Goal: Task Accomplishment & Management: Manage account settings

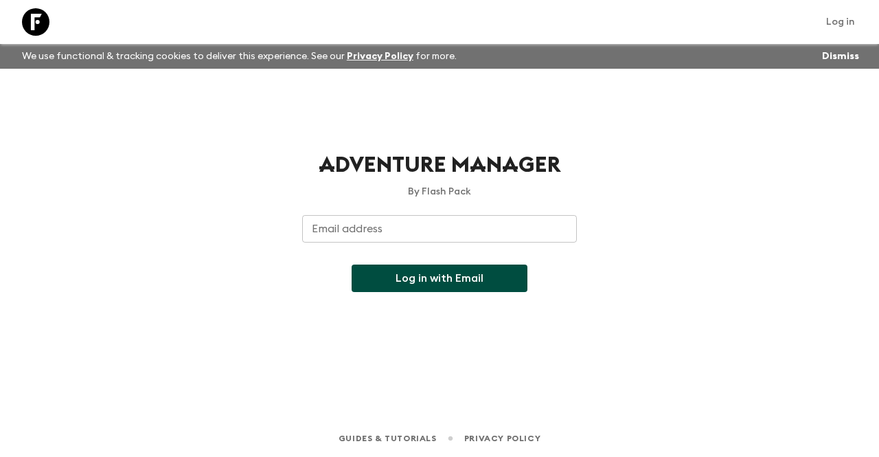
click at [466, 219] on input "Email address" at bounding box center [439, 228] width 275 height 27
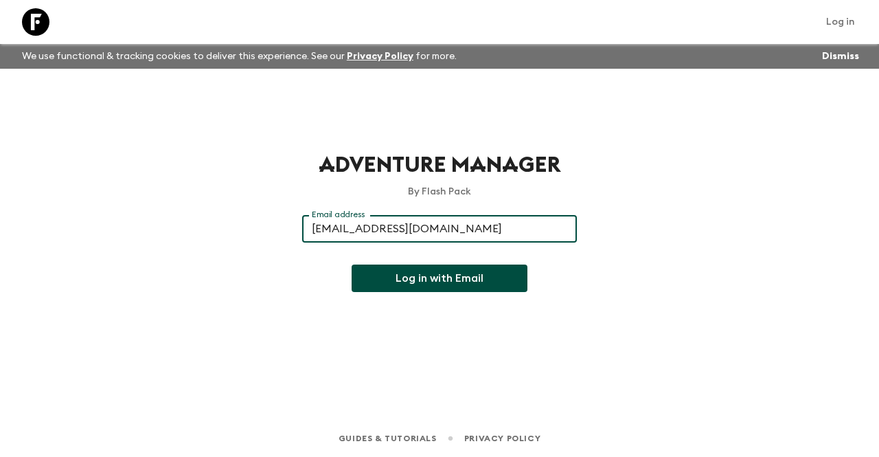
click at [462, 273] on button "Log in with Email" at bounding box center [440, 277] width 176 height 27
click at [380, 229] on input "thinleytenzin@mybhutan.com" at bounding box center [439, 228] width 275 height 27
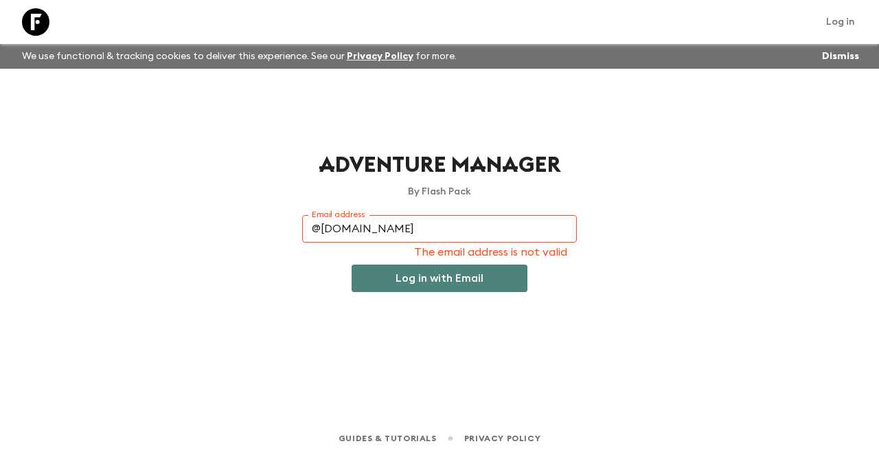
click at [409, 288] on button "Log in with Email" at bounding box center [440, 277] width 176 height 27
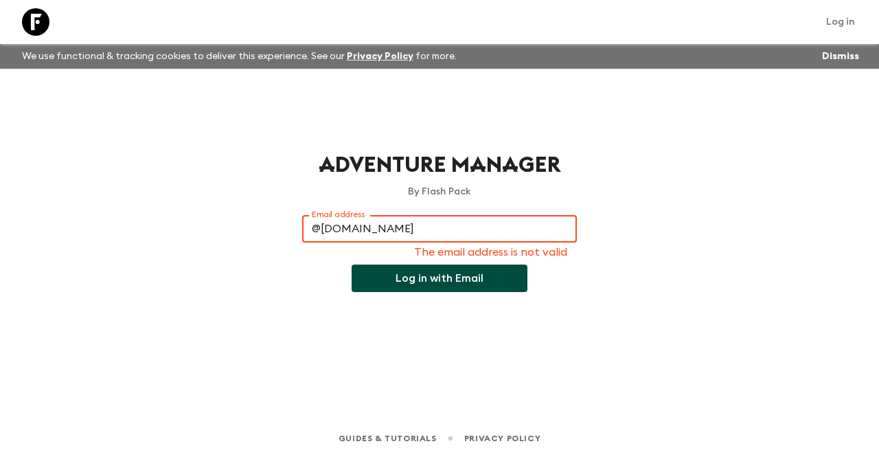
click at [310, 228] on input "@mybhutan.com" at bounding box center [439, 228] width 275 height 27
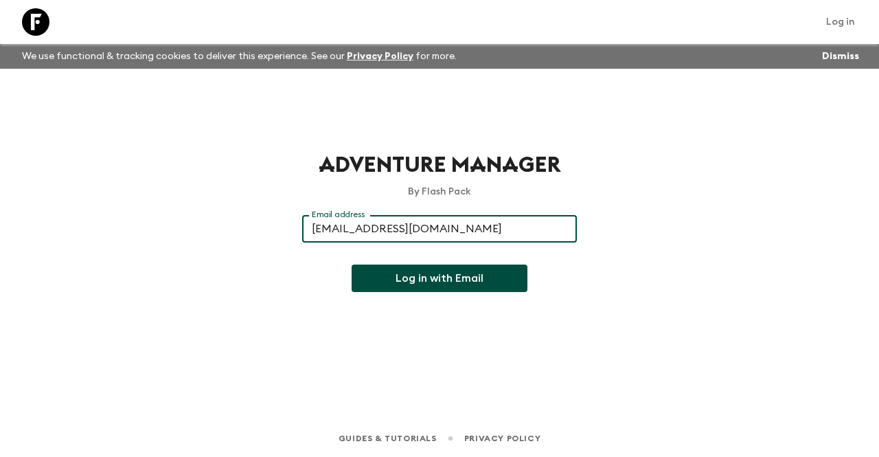
type input "contact@mybhutan.com"
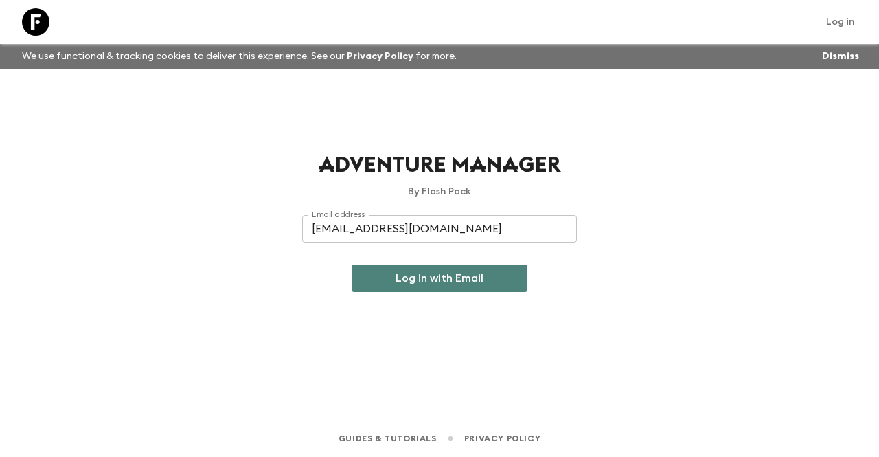
click at [410, 280] on button "Log in with Email" at bounding box center [440, 277] width 176 height 27
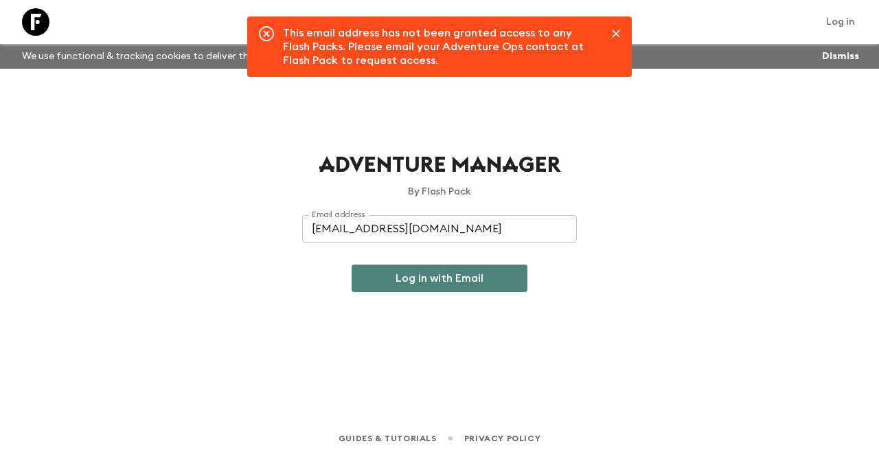
click at [448, 275] on button "Log in with Email" at bounding box center [440, 277] width 176 height 27
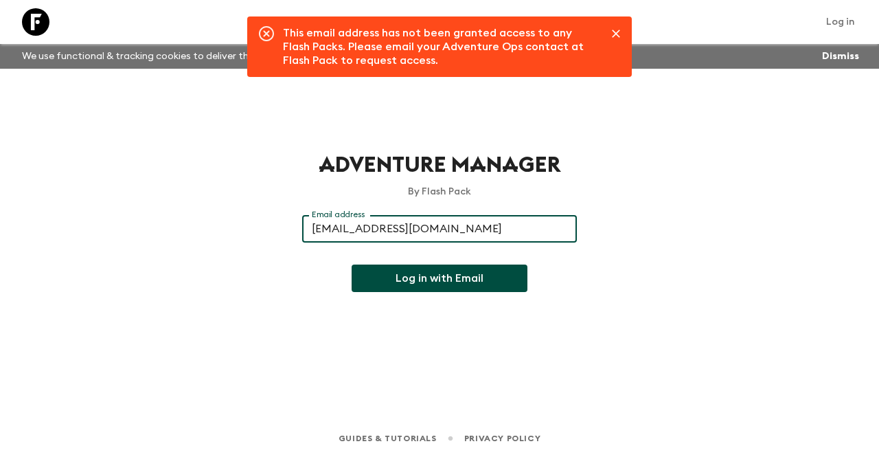
click at [453, 228] on input "contact@mybhutan.com" at bounding box center [439, 228] width 275 height 27
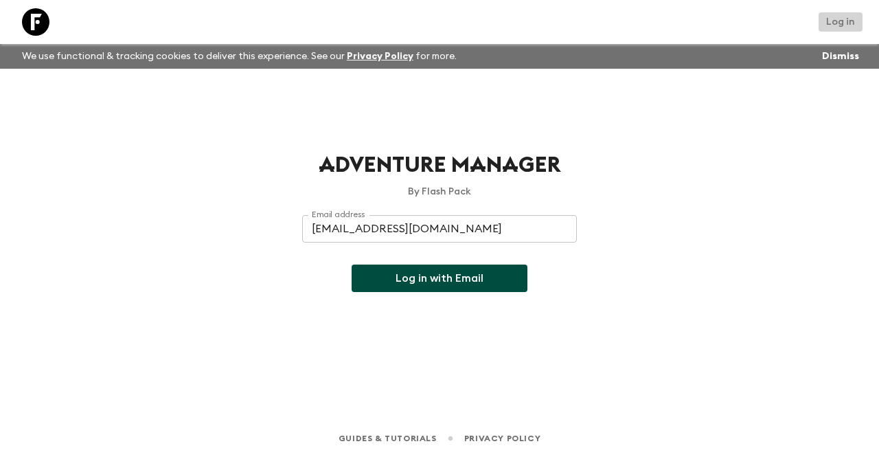
click at [843, 16] on link "Log in" at bounding box center [841, 21] width 44 height 19
click at [835, 60] on button "Dismiss" at bounding box center [841, 56] width 44 height 19
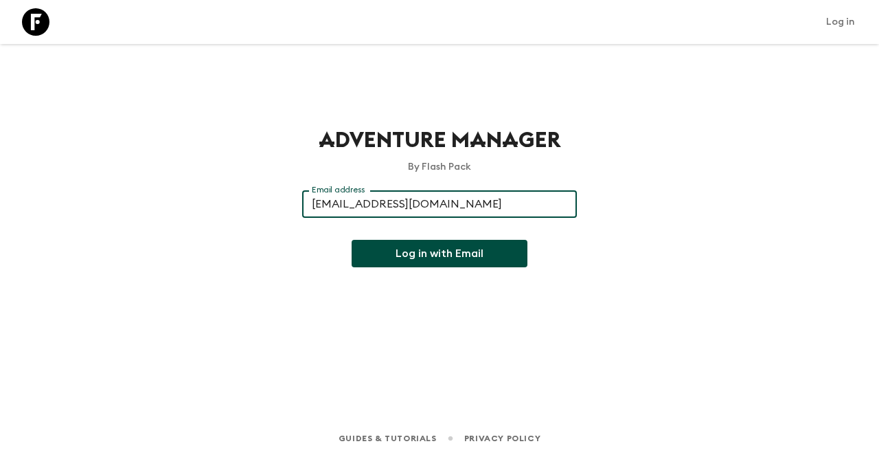
click at [451, 206] on input "contact@mybhutan.com" at bounding box center [439, 203] width 275 height 27
click at [0, 456] on com-1password-button at bounding box center [0, 457] width 0 height 0
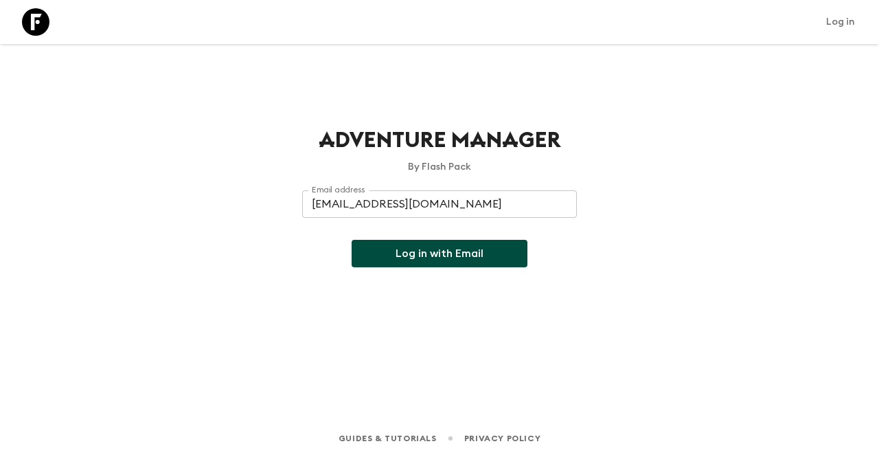
click at [546, 248] on div "Email address contact@mybhutan.com Email address ​ Log in with Email" at bounding box center [439, 228] width 275 height 77
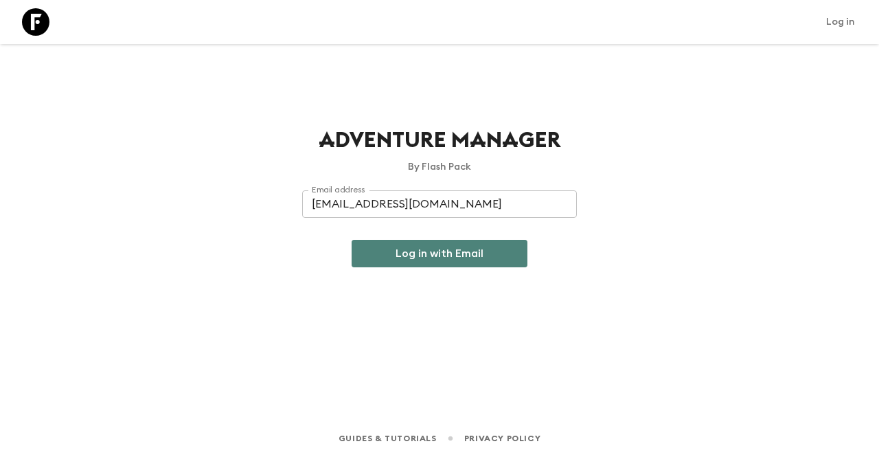
click at [492, 252] on button "Log in with Email" at bounding box center [440, 253] width 176 height 27
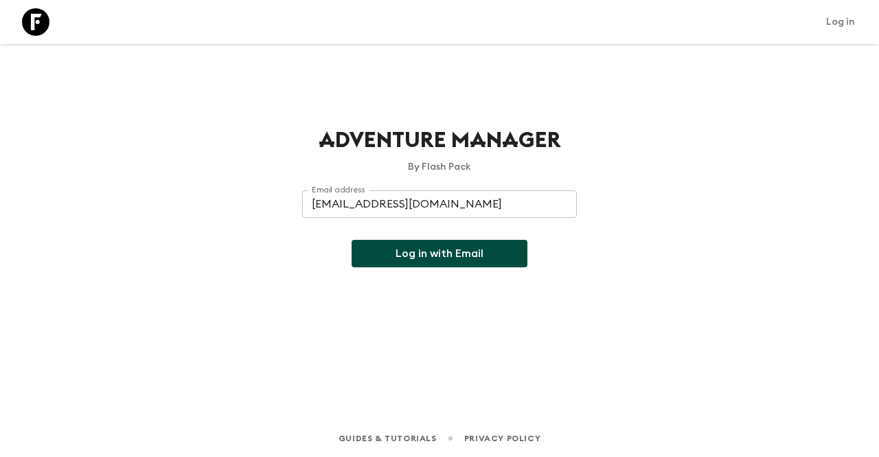
click at [492, 252] on button "Log in with Email" at bounding box center [440, 253] width 176 height 27
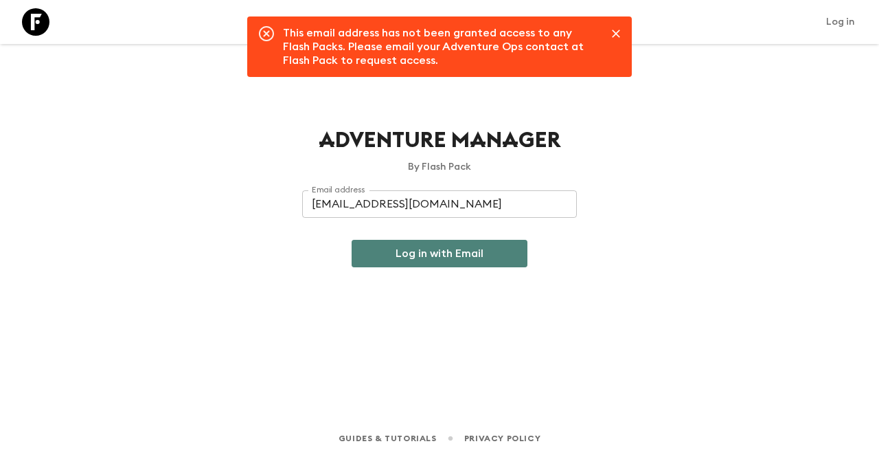
click at [438, 259] on button "Log in with Email" at bounding box center [440, 253] width 176 height 27
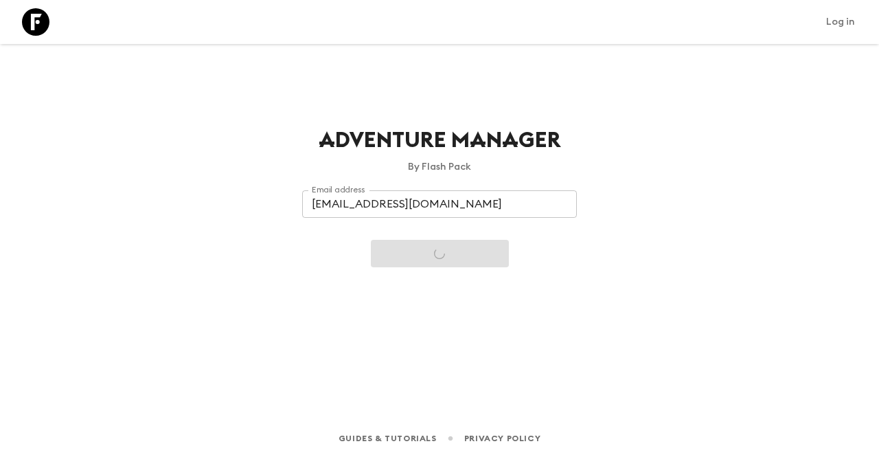
click at [438, 259] on button "Sending…" at bounding box center [440, 253] width 138 height 27
